Goal: Find specific page/section: Find specific page/section

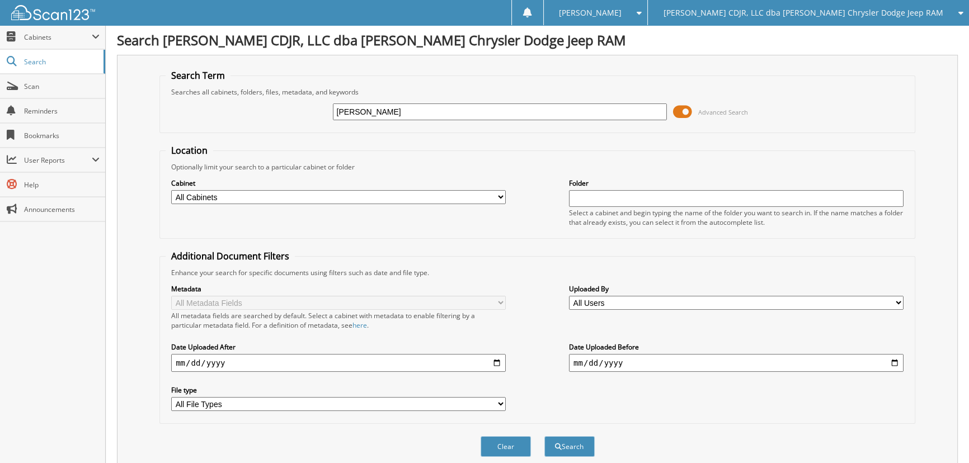
type input "[PERSON_NAME]"
click at [544, 436] on button "Search" at bounding box center [569, 446] width 50 height 21
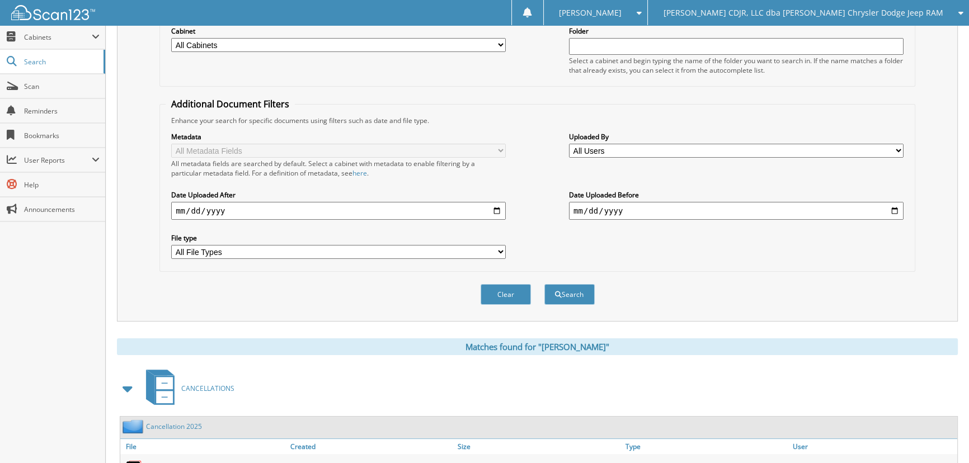
scroll to position [254, 0]
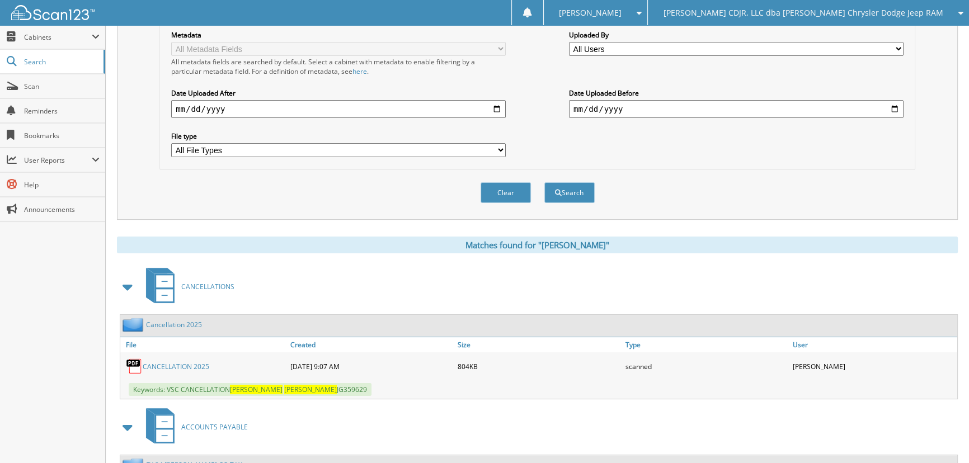
click at [158, 362] on link "CANCELLATION 2025" at bounding box center [176, 367] width 67 height 10
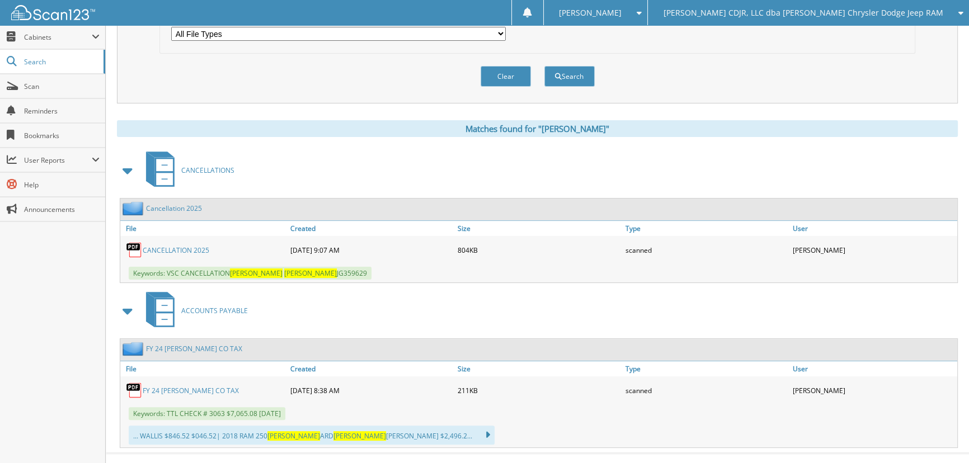
scroll to position [380, 0]
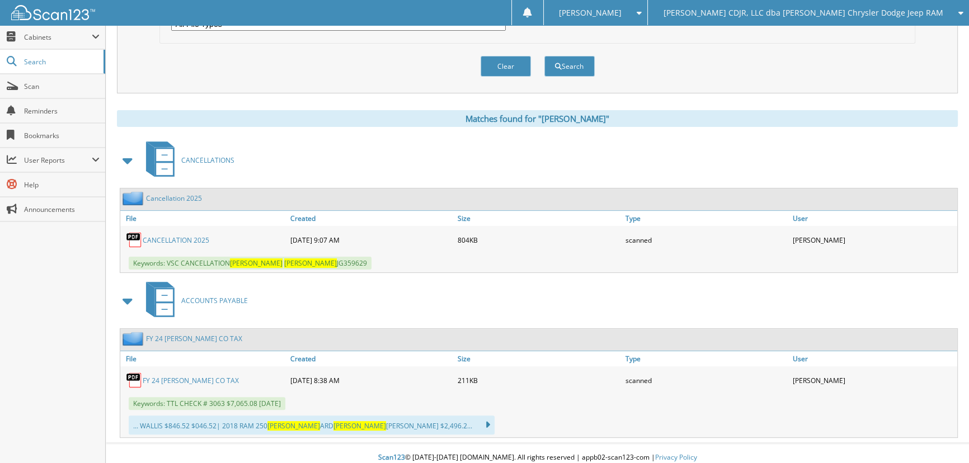
click at [934, 16] on span "[PERSON_NAME] CDJR, LLC dba [PERSON_NAME] Chrysler Dodge Jeep RAM" at bounding box center [804, 13] width 280 height 7
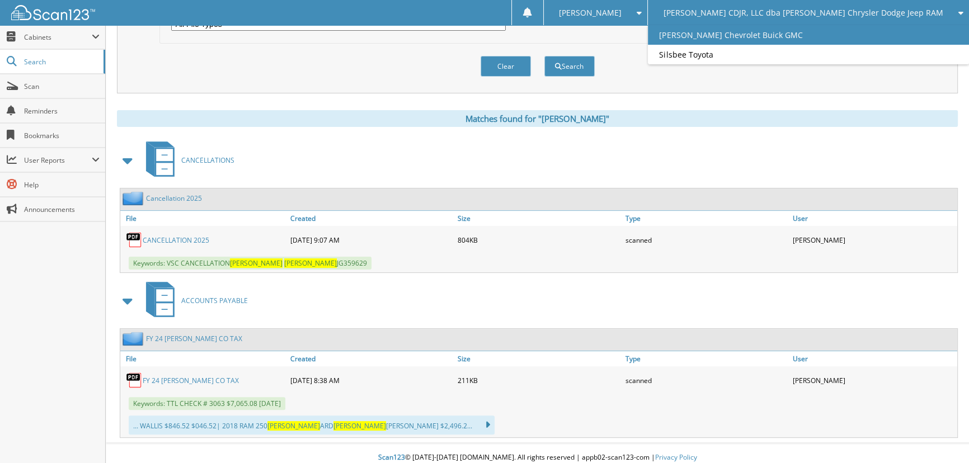
click at [810, 36] on link "[PERSON_NAME] Chevrolet Buick GMC" at bounding box center [808, 35] width 321 height 20
